Goal: Complete application form

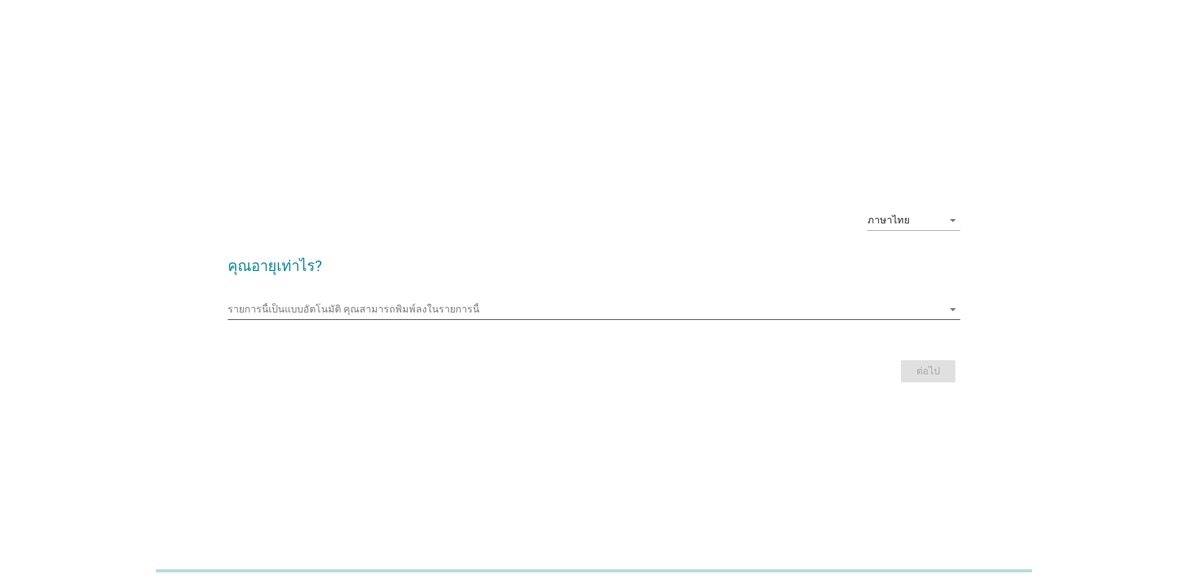
click at [255, 301] on input "รายการนี้เป็นแบบอัตโนมัติ คุณสามารถพิมพ์ลงในรายการนี้" at bounding box center [585, 310] width 715 height 20
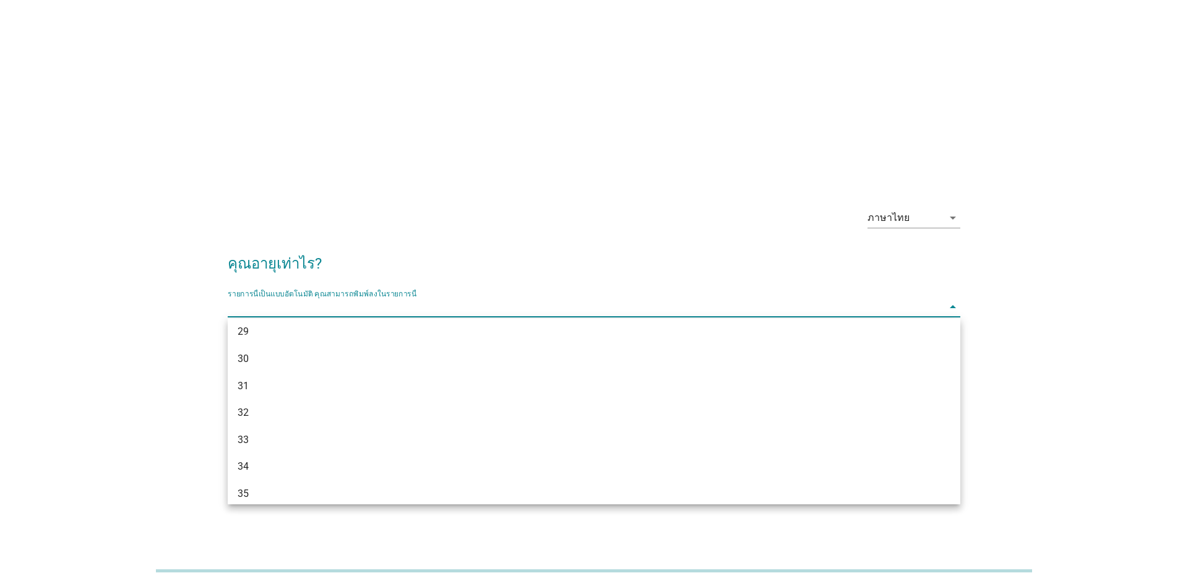
scroll to position [316, 0]
click at [330, 420] on div "33" at bounding box center [565, 426] width 654 height 15
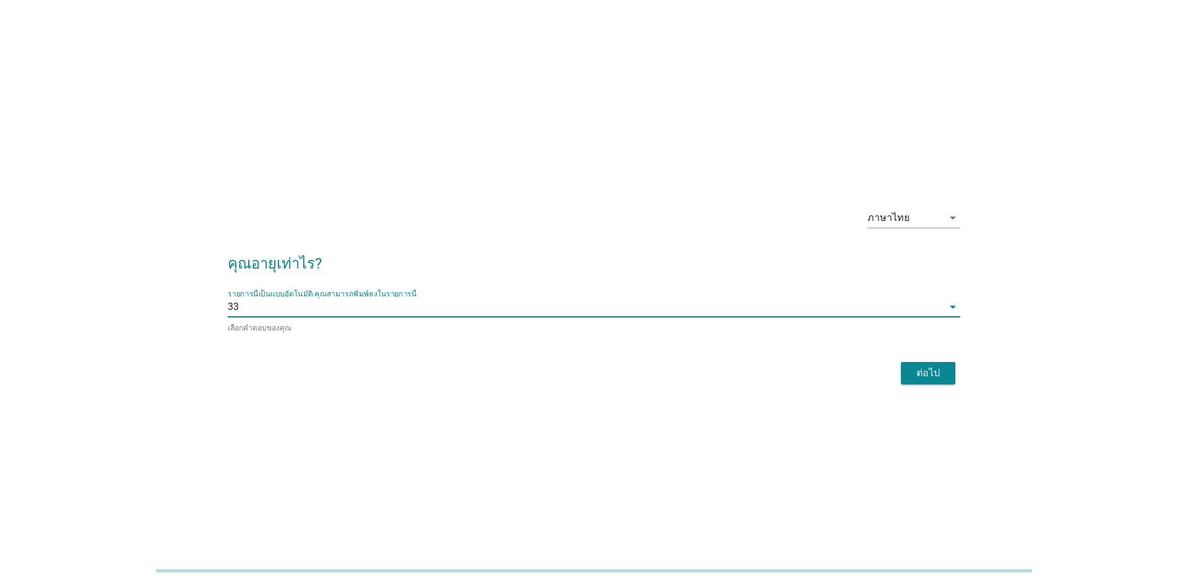
click at [927, 378] on div "ต่อไป" at bounding box center [928, 373] width 35 height 15
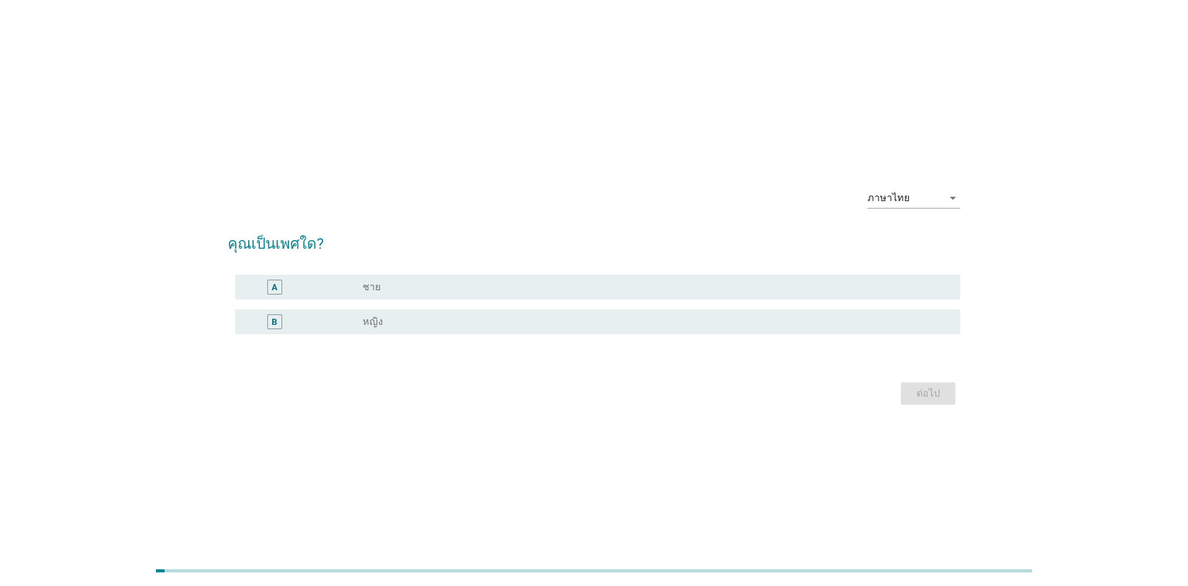
click at [597, 327] on div "radio_button_unchecked หญิง" at bounding box center [652, 322] width 578 height 12
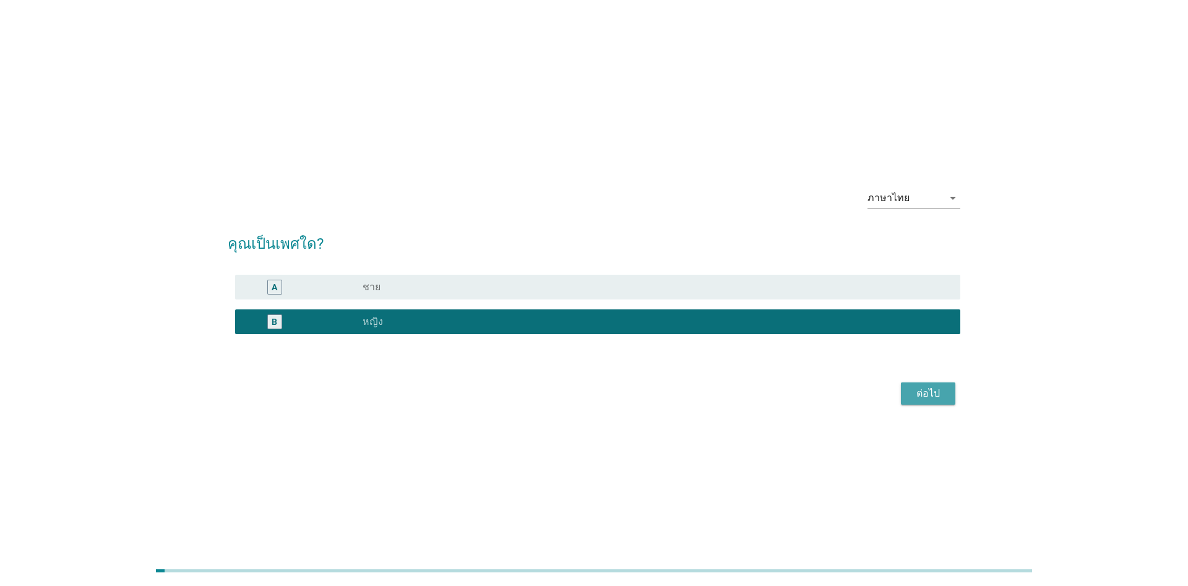
click at [938, 400] on div "ต่อไป" at bounding box center [928, 393] width 35 height 15
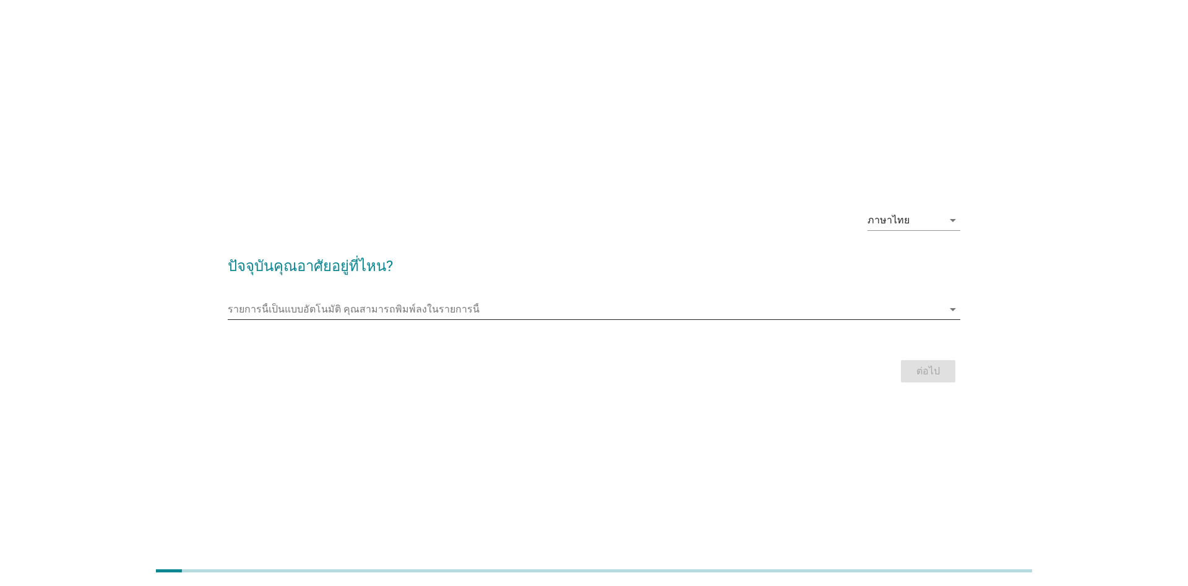
click at [491, 306] on input "รายการนี้เป็นแบบอัตโนมัติ คุณสามารถพิมพ์ลงในรายการนี้" at bounding box center [585, 310] width 715 height 20
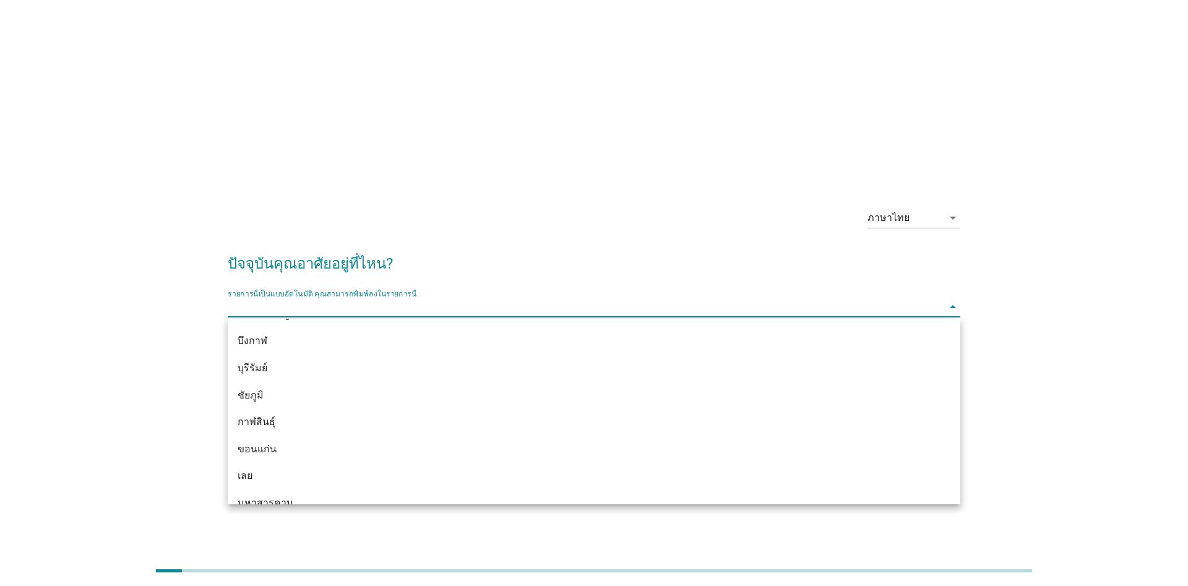
scroll to position [0, 0]
click at [361, 300] on input "รายการนี้เป็นแบบอัตโนมัติ คุณสามารถพิมพ์ลงในรายการนี้" at bounding box center [585, 307] width 715 height 20
type input "ภ"
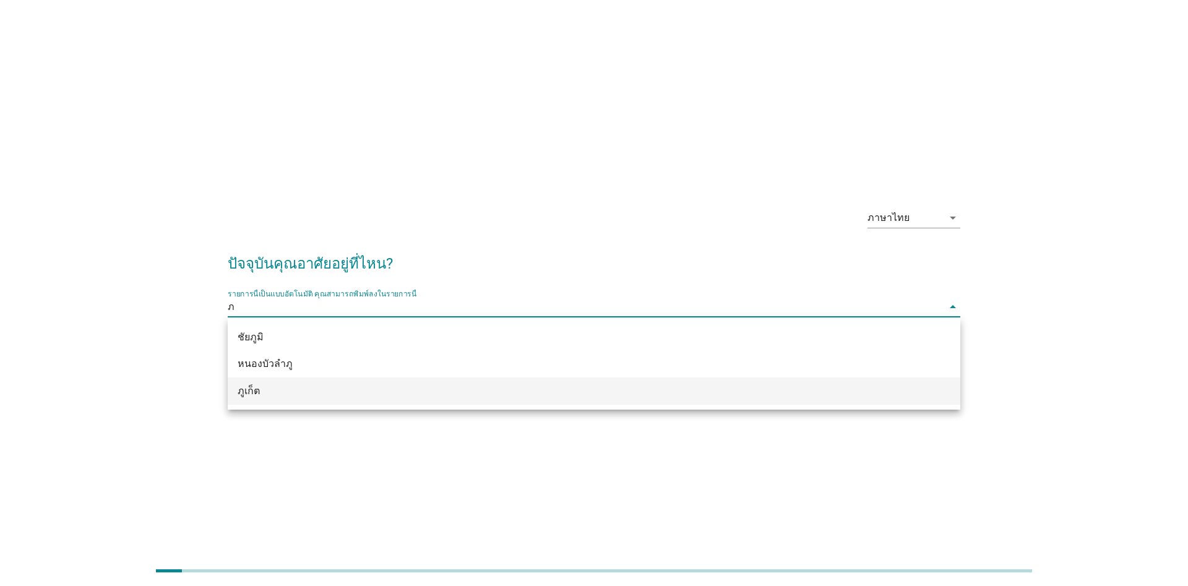
click at [322, 389] on div "ภูเก็ต" at bounding box center [565, 391] width 654 height 15
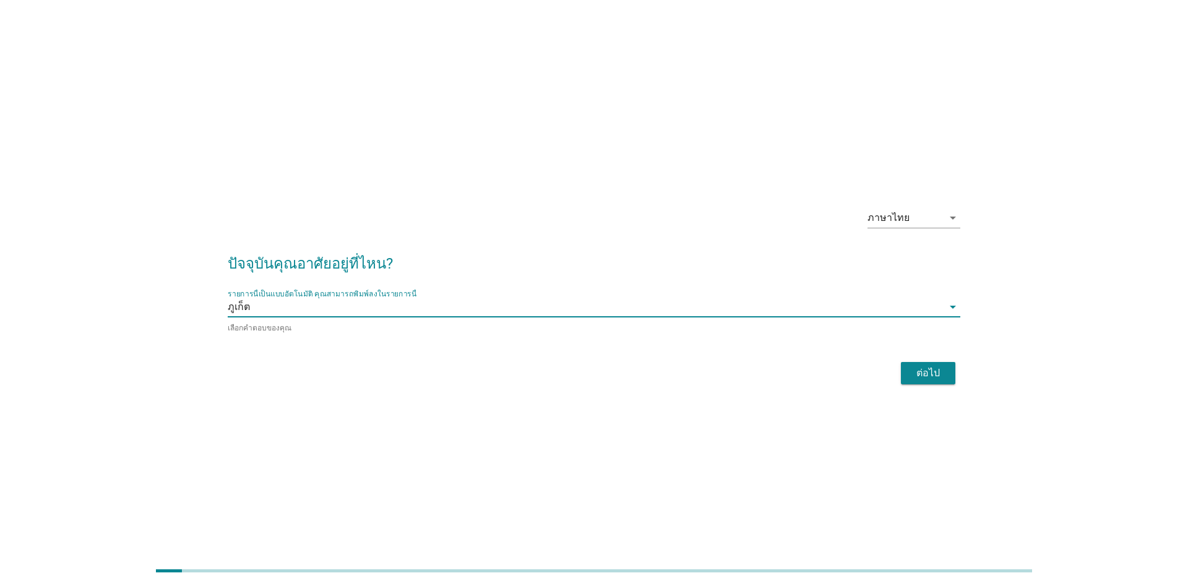
click at [919, 374] on div "ต่อไป" at bounding box center [928, 373] width 35 height 15
